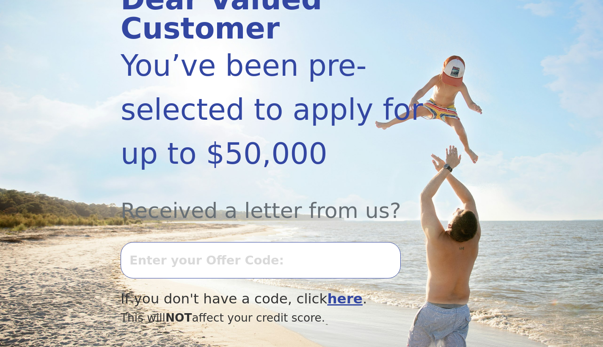
scroll to position [214, 0]
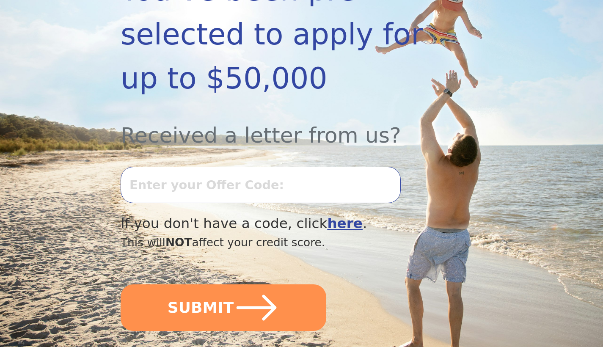
click at [141, 182] on input "text" at bounding box center [261, 185] width 280 height 36
type input "0730K-367580"
click at [223, 306] on button "SUBMIT" at bounding box center [224, 307] width 206 height 47
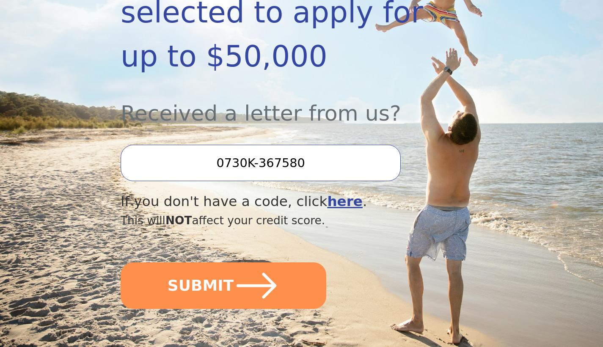
scroll to position [424, 0]
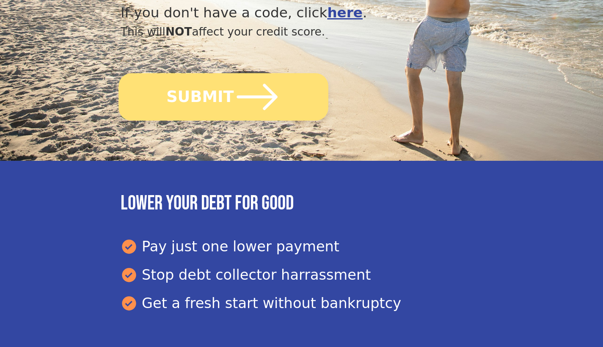
click at [206, 95] on button "SUBMIT" at bounding box center [223, 96] width 210 height 47
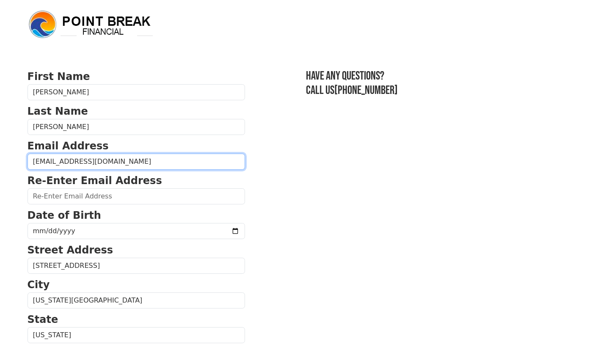
type input "[EMAIL_ADDRESS][DOMAIN_NAME]"
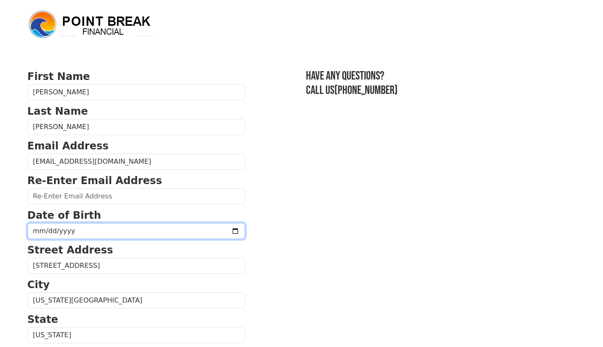
click at [199, 230] on input "date" at bounding box center [135, 231] width 217 height 16
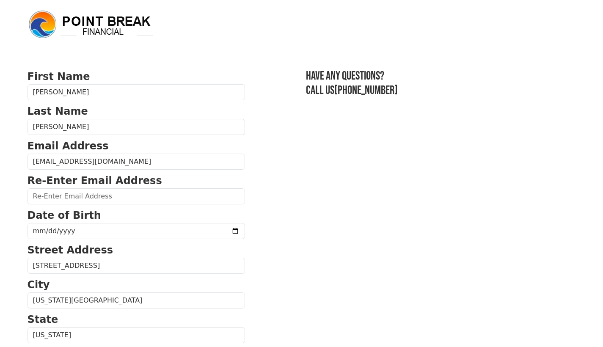
drag, startPoint x: 477, startPoint y: 207, endPoint x: 464, endPoint y: 214, distance: 15.0
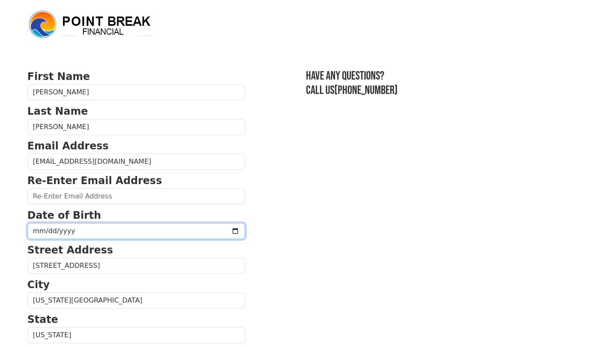
click at [31, 230] on input "date" at bounding box center [135, 231] width 217 height 16
type input "1972-10-20"
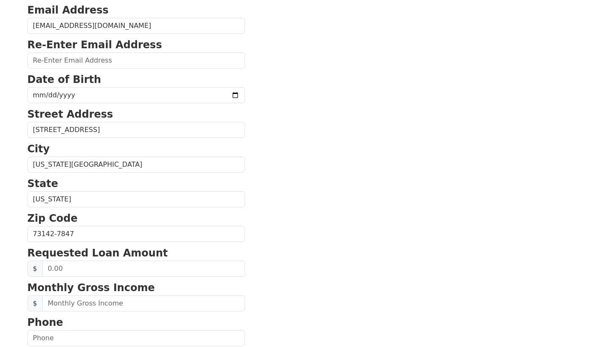
scroll to position [152, 0]
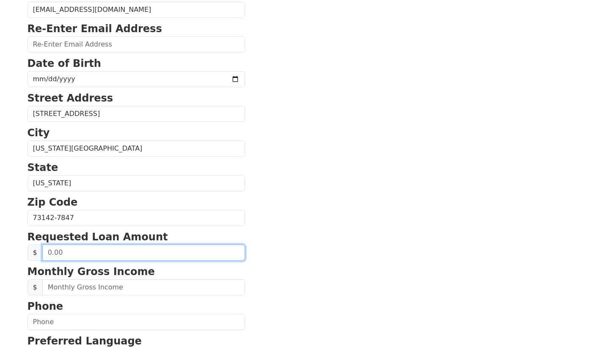
click at [71, 253] on input "text" at bounding box center [143, 253] width 203 height 16
type input "25,000.00"
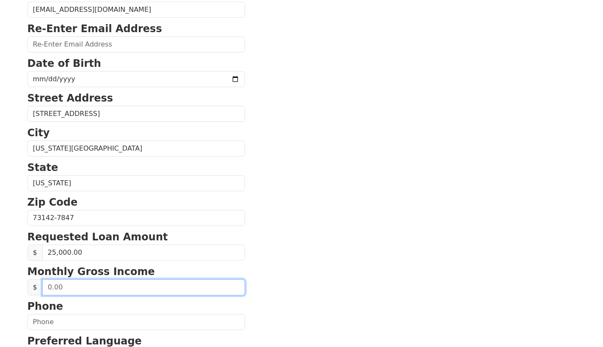
drag, startPoint x: 66, startPoint y: 288, endPoint x: 39, endPoint y: 286, distance: 27.2
click at [39, 286] on div "$" at bounding box center [135, 287] width 217 height 16
type input "4,000.00"
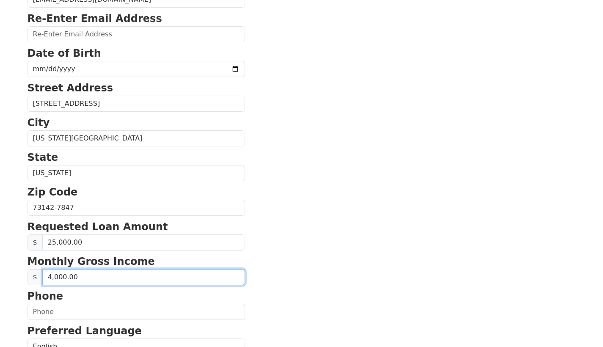
scroll to position [181, 0]
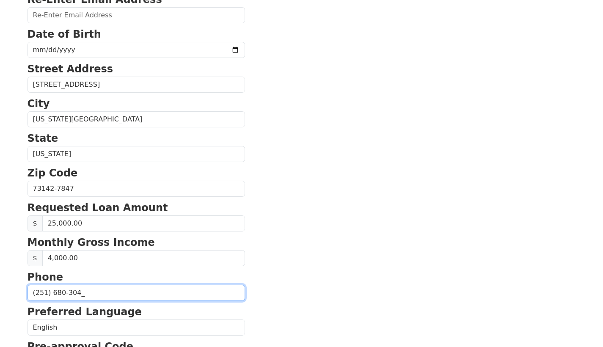
type input "(251) 680-3048"
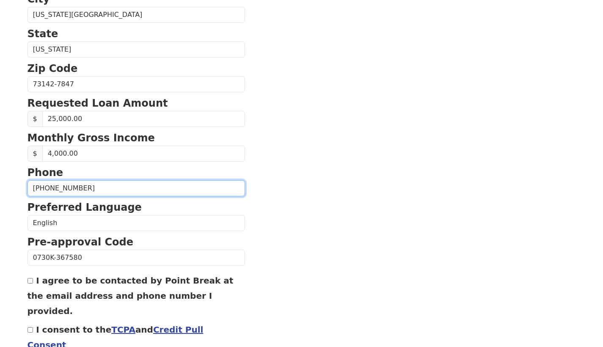
scroll to position [326, 0]
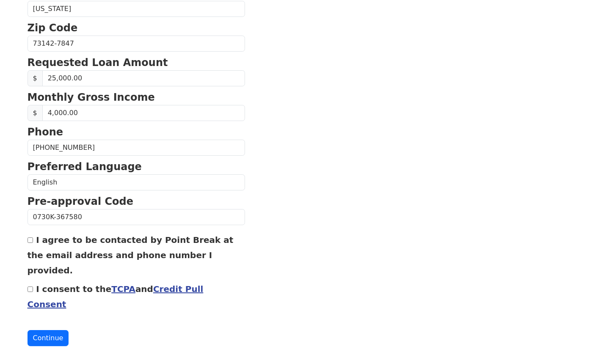
click at [30, 245] on div "I agree to be contacted by Point Break at the email address and phone number I …" at bounding box center [135, 255] width 217 height 46
click at [30, 242] on input "I agree to be contacted by Point Break at the email address and phone number I …" at bounding box center [29, 239] width 5 height 5
checkbox input "true"
click at [111, 284] on link "TCPA" at bounding box center [123, 289] width 24 height 10
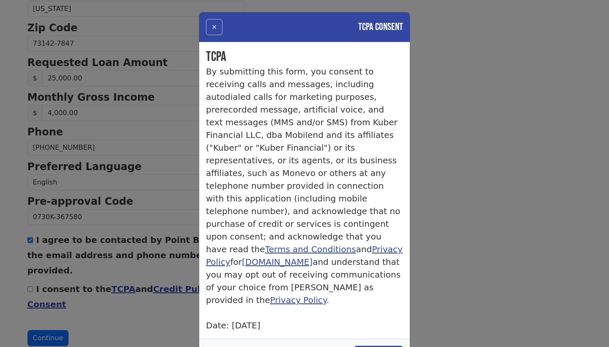
click at [210, 27] on button "×" at bounding box center [214, 27] width 16 height 16
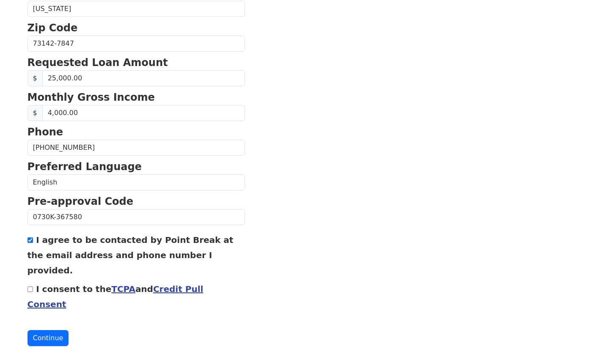
click at [169, 284] on link "Credit Pull Consent" at bounding box center [115, 296] width 176 height 25
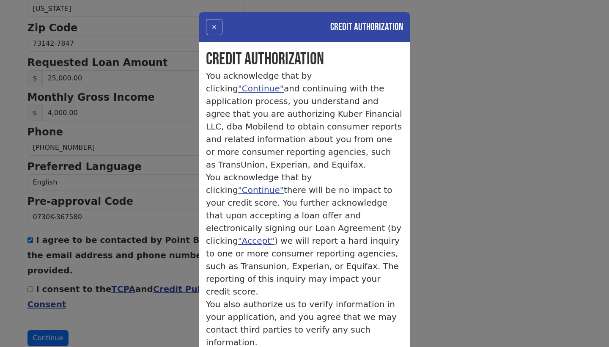
click at [212, 28] on button "×" at bounding box center [214, 27] width 16 height 16
